Goal: Task Accomplishment & Management: Manage account settings

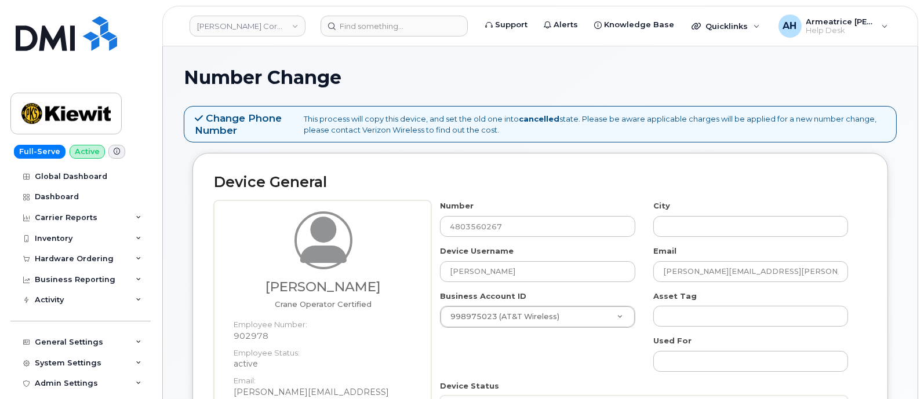
scroll to position [144, 0]
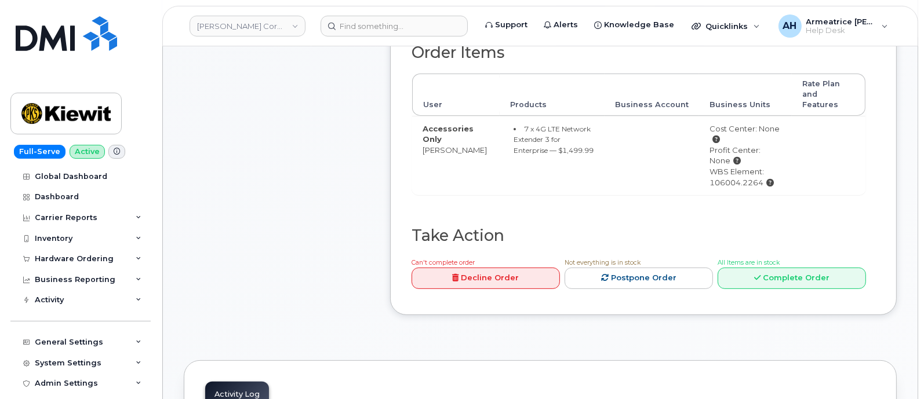
scroll to position [435, 0]
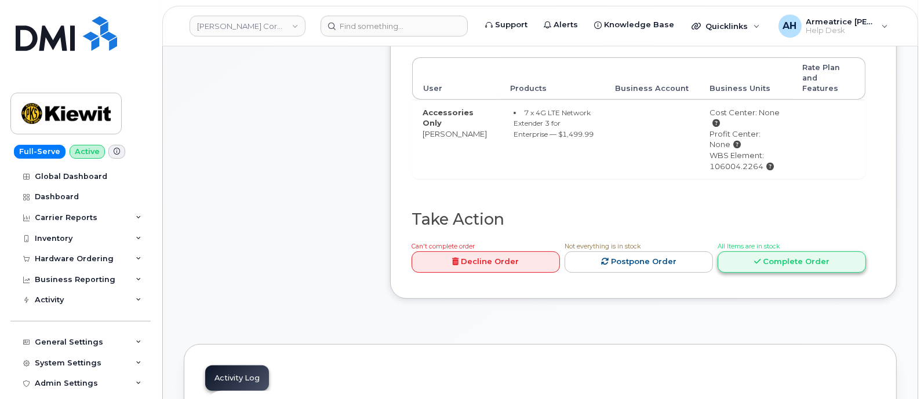
click at [742, 252] on link "Complete Order" at bounding box center [792, 262] width 148 height 21
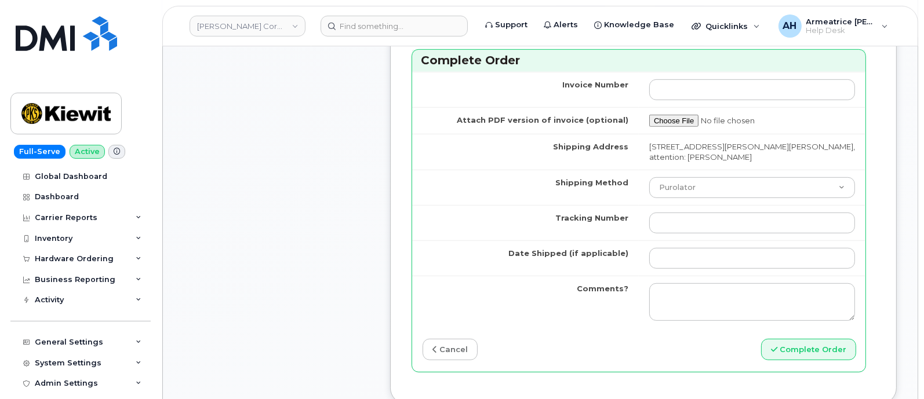
scroll to position [869, 0]
